Goal: Task Accomplishment & Management: Manage account settings

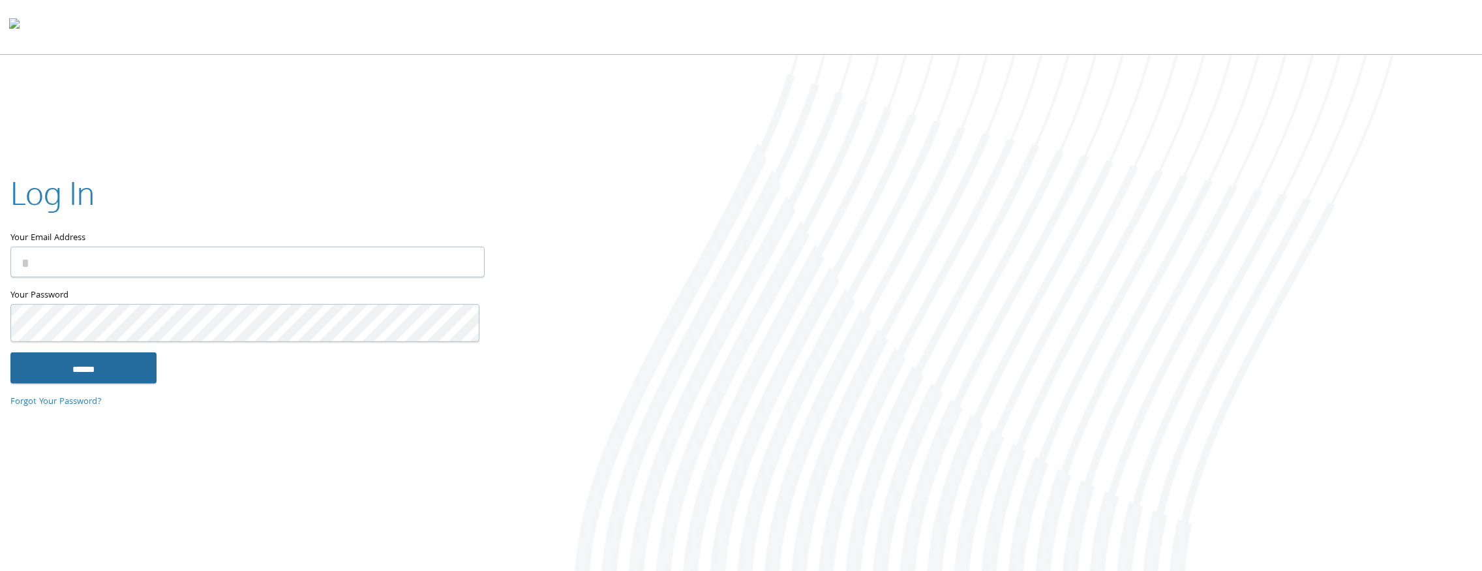
type input "**********"
click at [102, 383] on input "******" at bounding box center [83, 367] width 146 height 31
type input "**********"
click at [91, 375] on input "******" at bounding box center [83, 367] width 146 height 31
